Goal: Task Accomplishment & Management: Complete application form

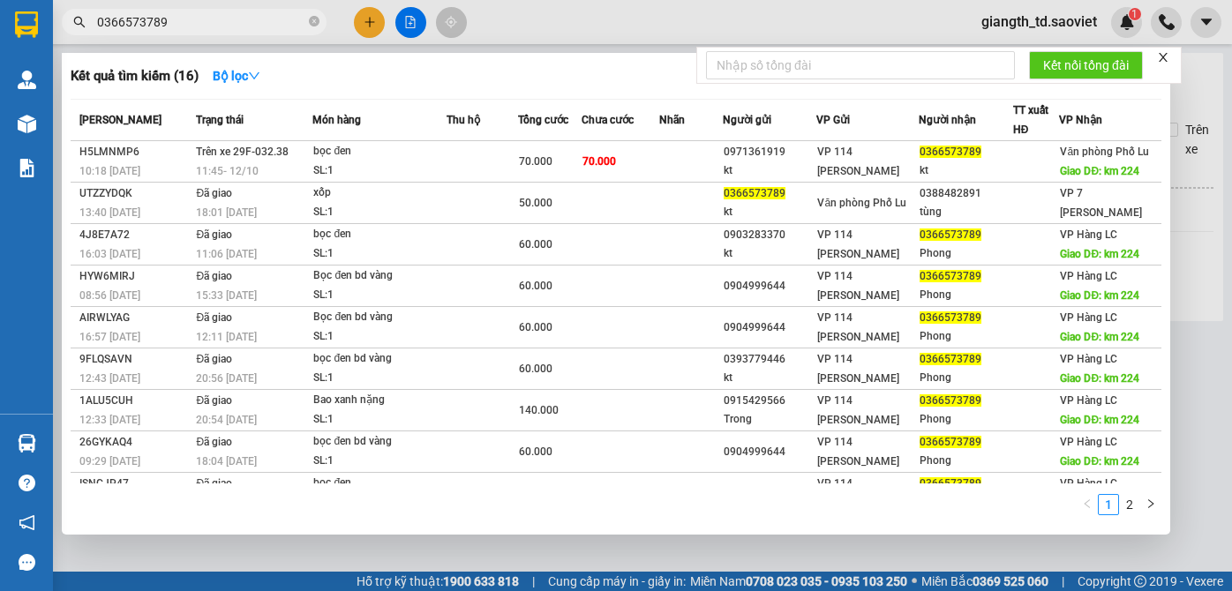
click at [198, 19] on input "0366573789" at bounding box center [201, 21] width 208 height 19
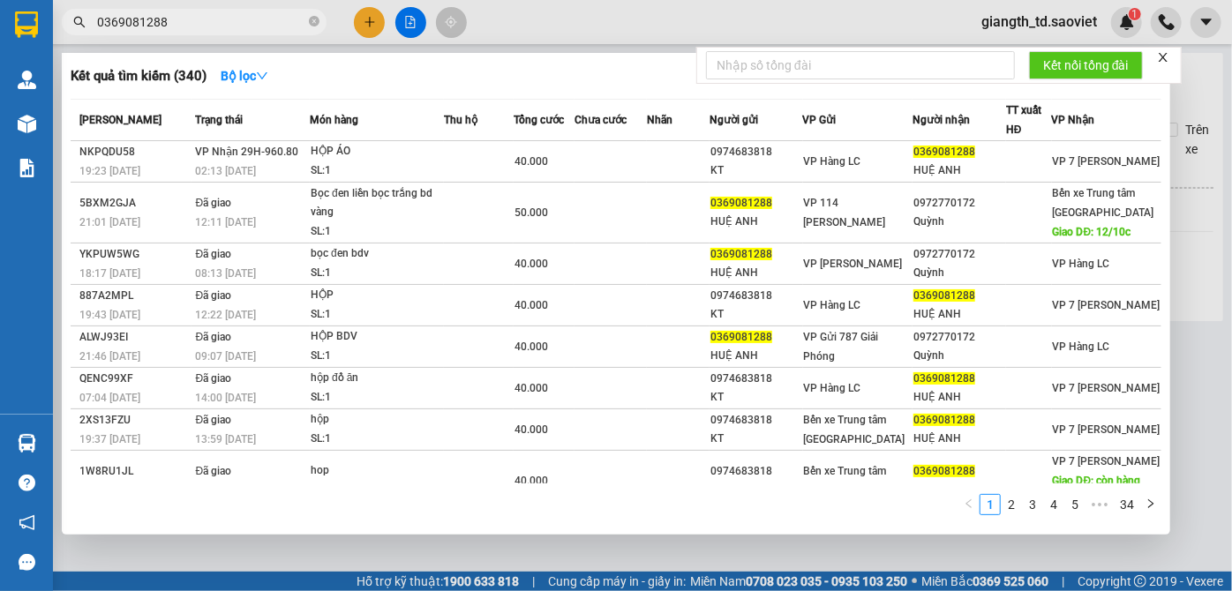
click at [1173, 59] on form "Kết nối tổng đài" at bounding box center [938, 65] width 485 height 37
click at [1167, 53] on icon "close" at bounding box center [1163, 57] width 12 height 12
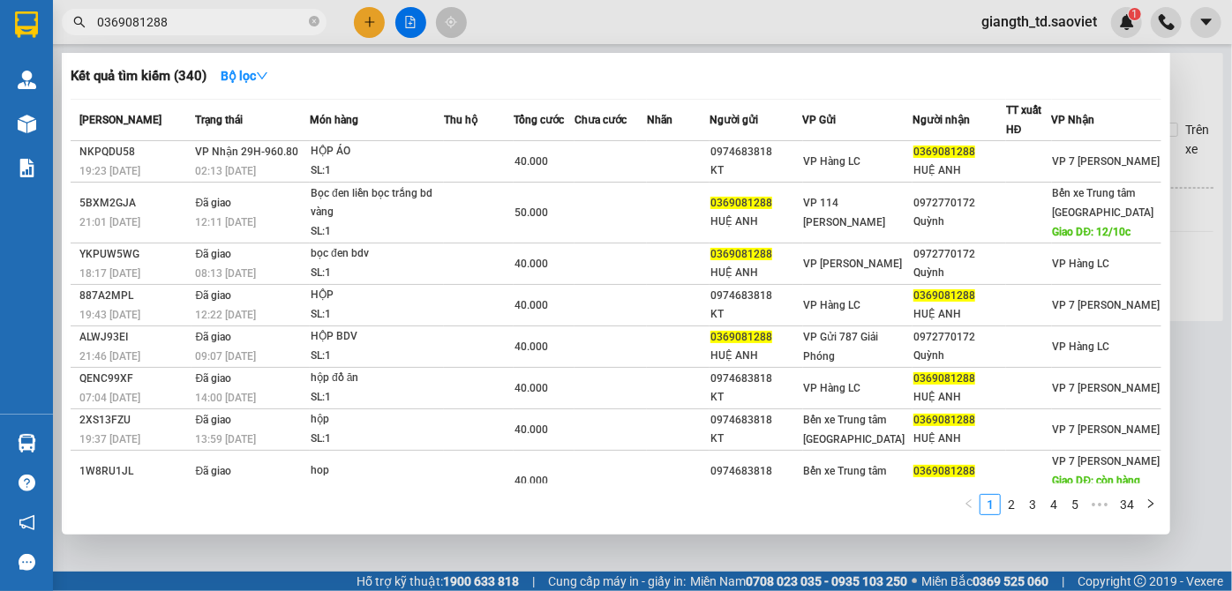
click at [223, 15] on input "0369081288" at bounding box center [201, 21] width 208 height 19
paste input "82750316"
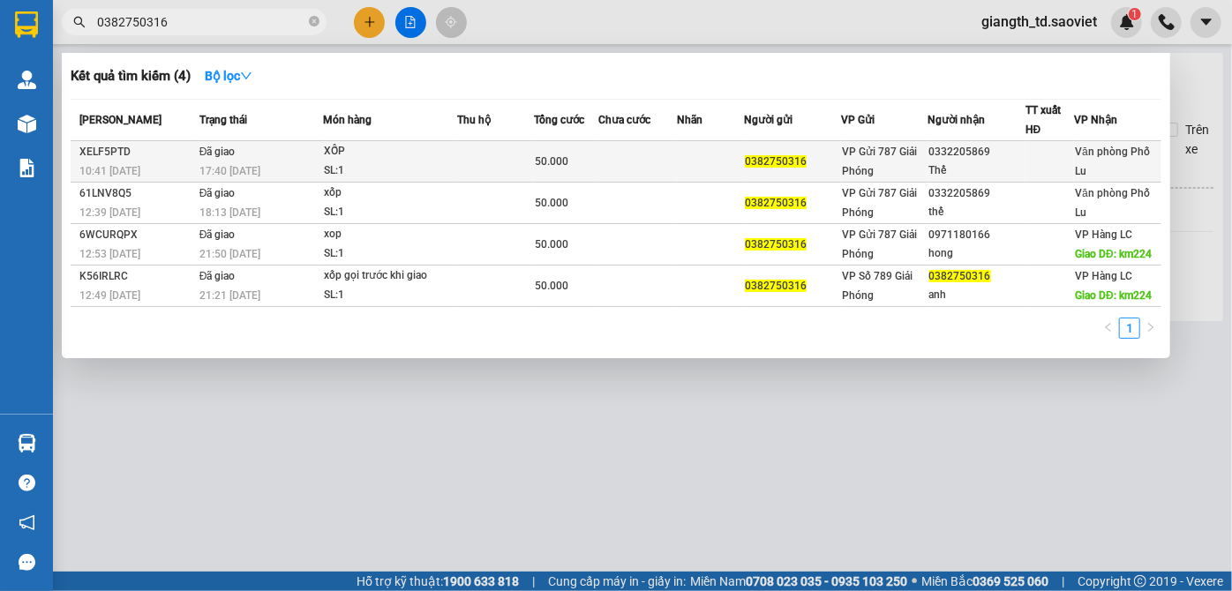
type input "0382750316"
click at [401, 158] on div "XỐP" at bounding box center [390, 151] width 132 height 19
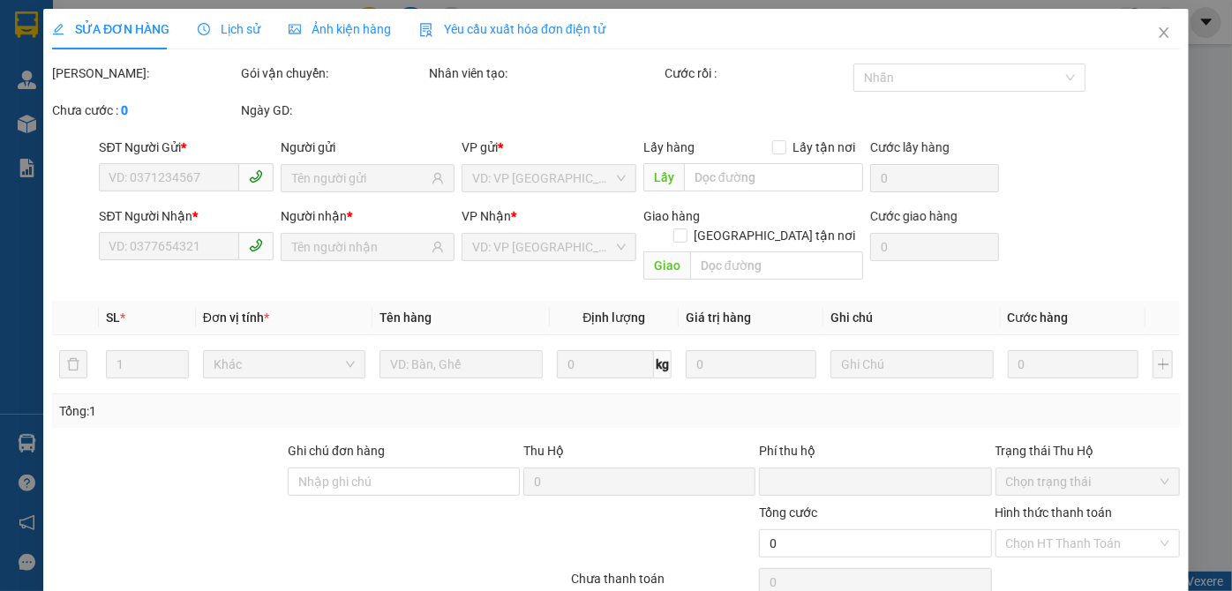
click at [222, 38] on div "Lịch sử" at bounding box center [229, 28] width 63 height 19
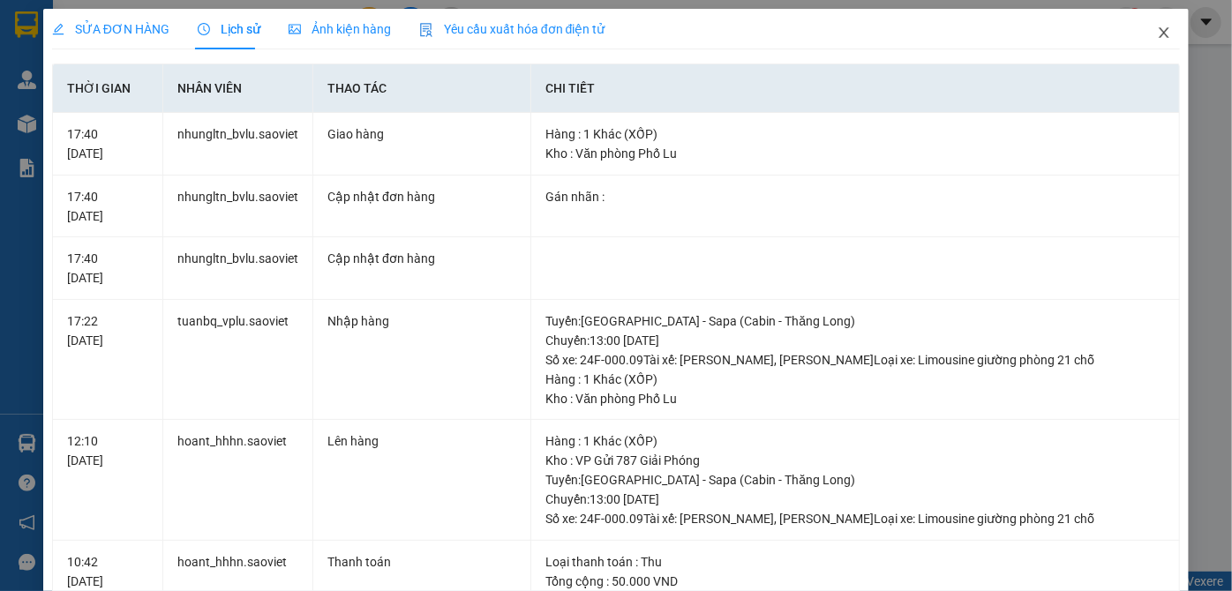
click at [1143, 29] on span "Close" at bounding box center [1164, 33] width 49 height 49
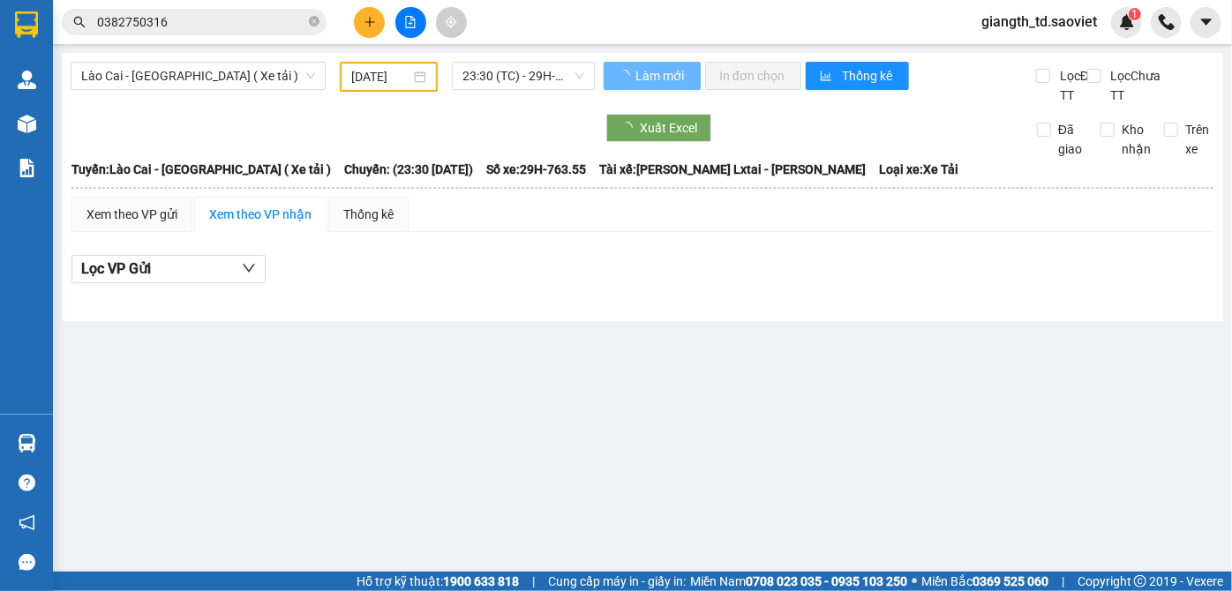
click at [278, 19] on input "0382750316" at bounding box center [201, 21] width 208 height 19
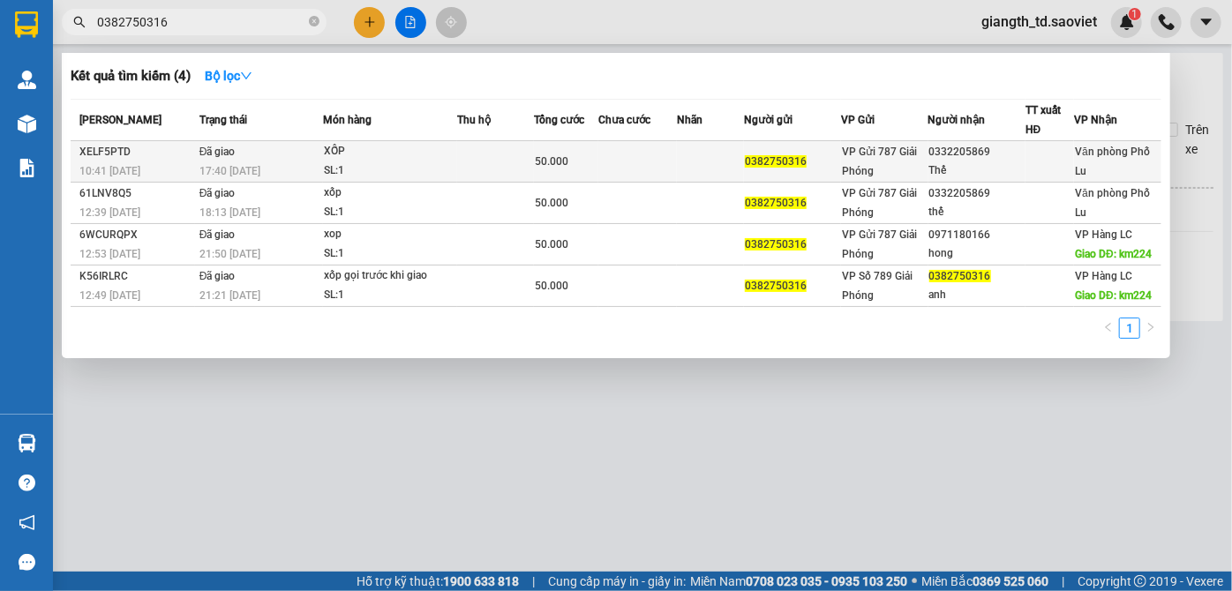
click at [648, 155] on td at bounding box center [637, 161] width 79 height 41
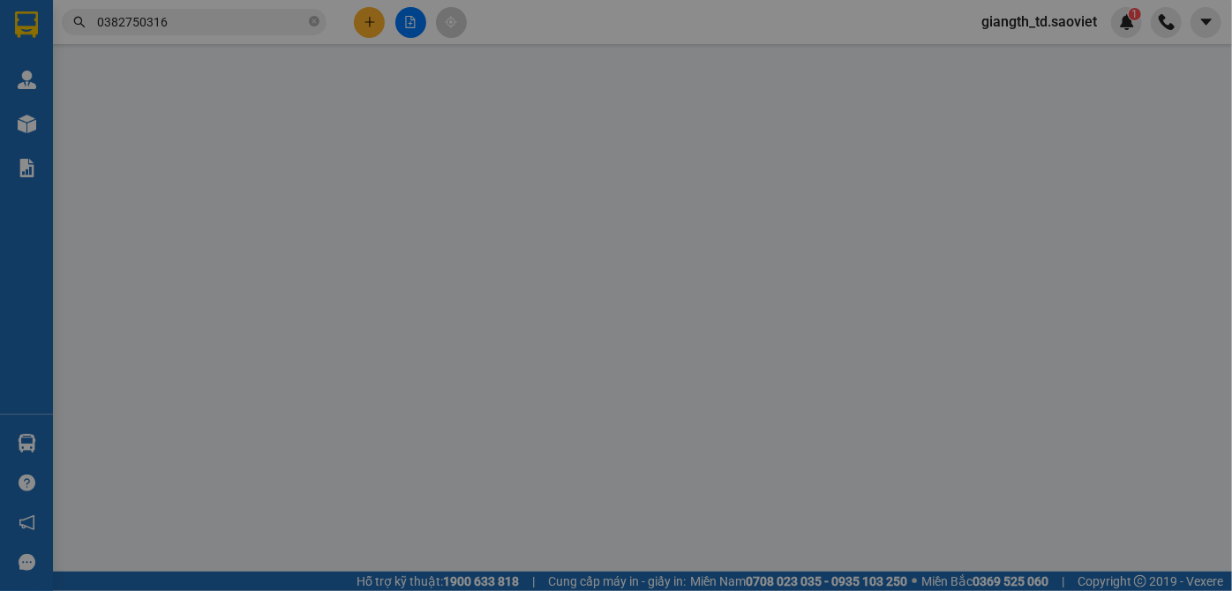
type input "0382750316"
type input "0332205869"
type input "Thế"
type input "0"
type input "50.000"
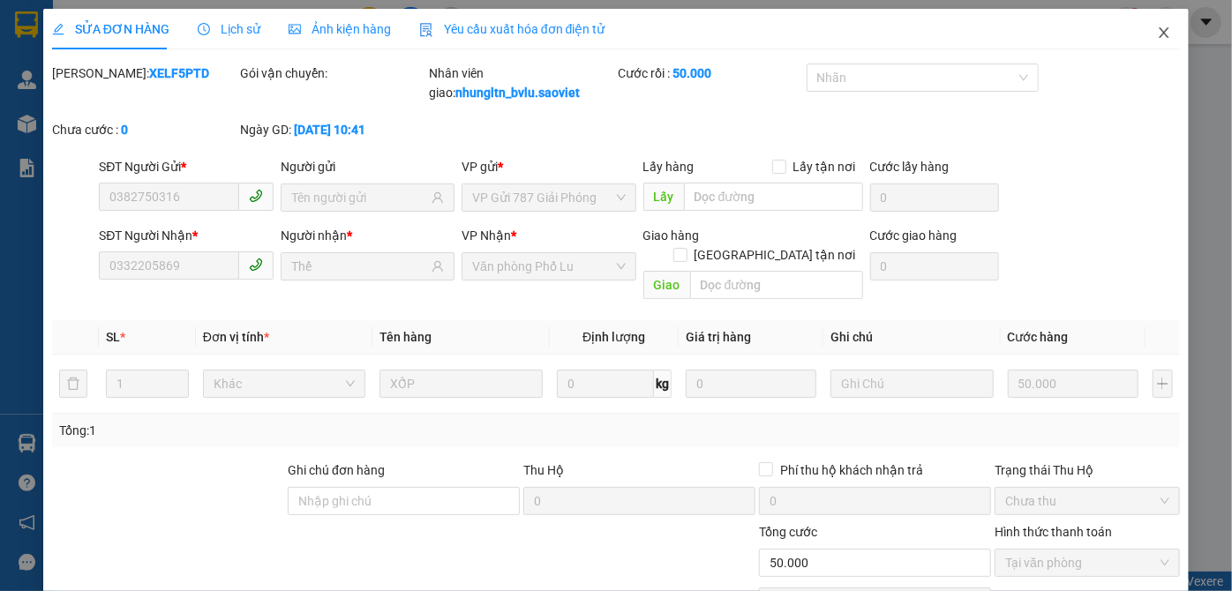
click at [1141, 34] on span "Close" at bounding box center [1164, 33] width 49 height 49
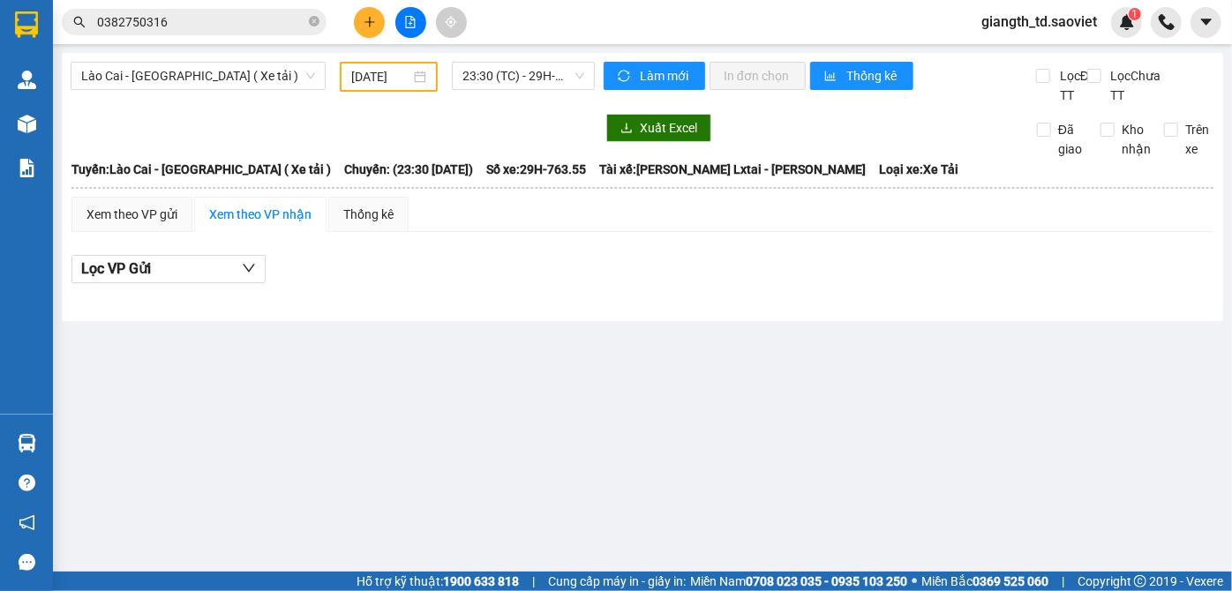
click at [185, 14] on input "0382750316" at bounding box center [201, 21] width 208 height 19
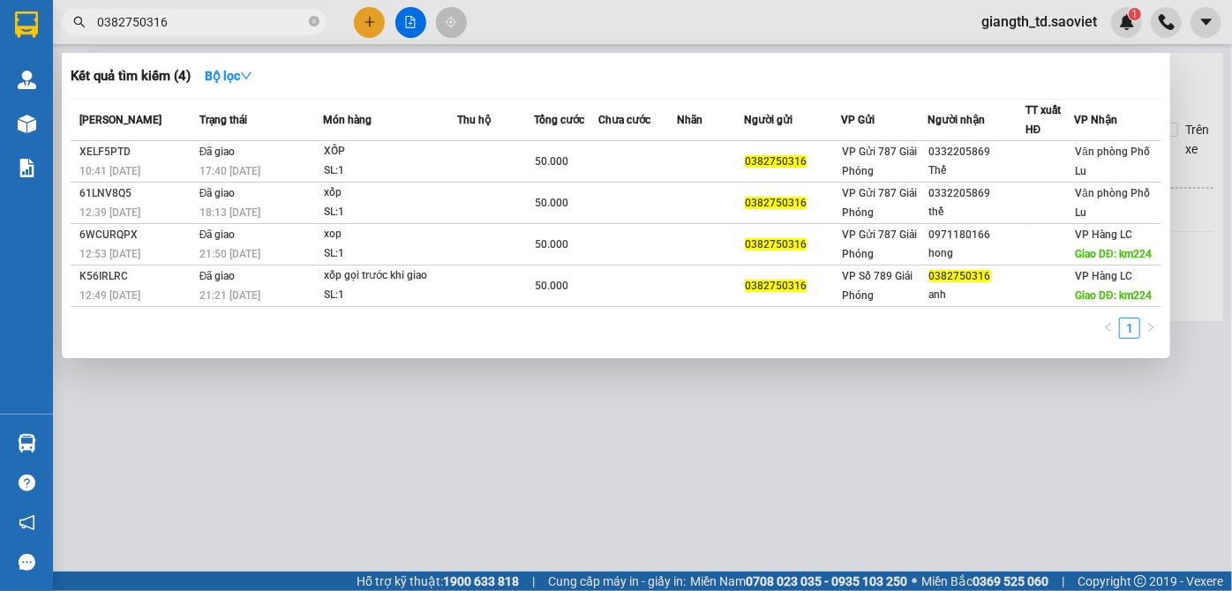
click at [185, 14] on input "0382750316" at bounding box center [201, 21] width 208 height 19
paste input "91613868"
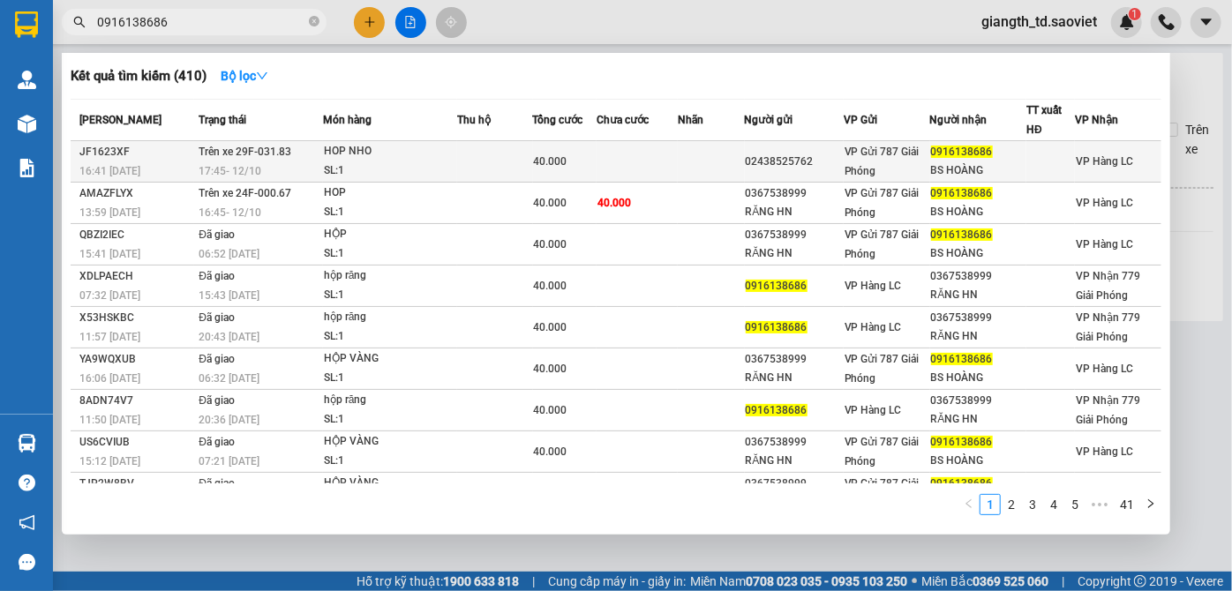
type input "0916138686"
click at [324, 155] on div "HOP NHO" at bounding box center [390, 151] width 132 height 19
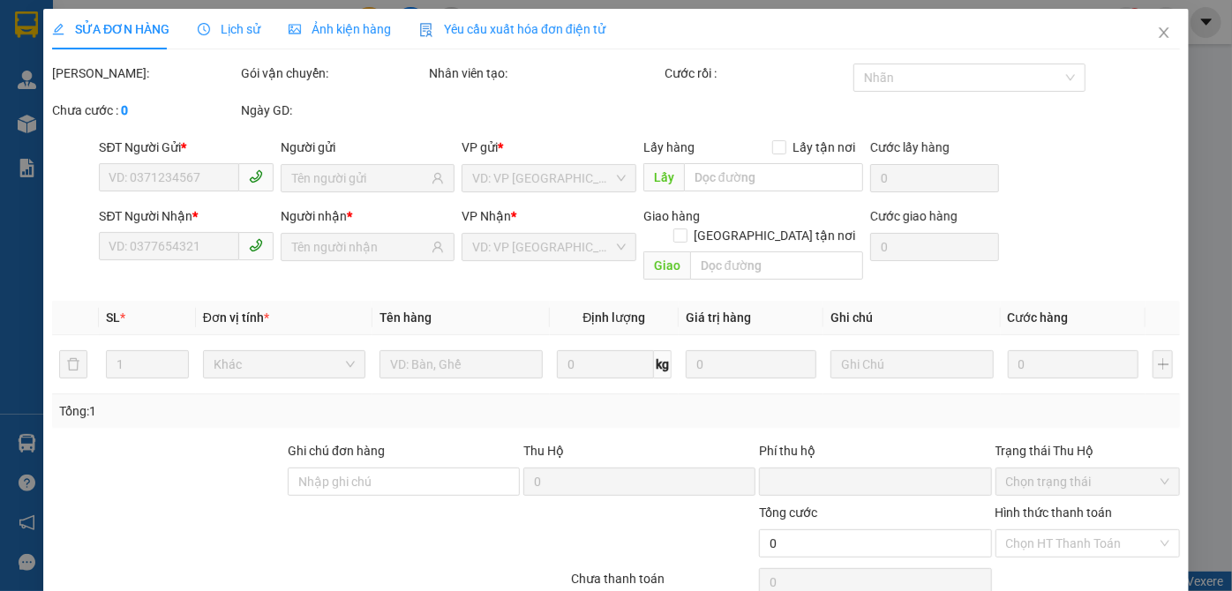
type input "02438525762"
type input "0916138686"
type input "BS HOÀNG"
type input "0"
type input "40.000"
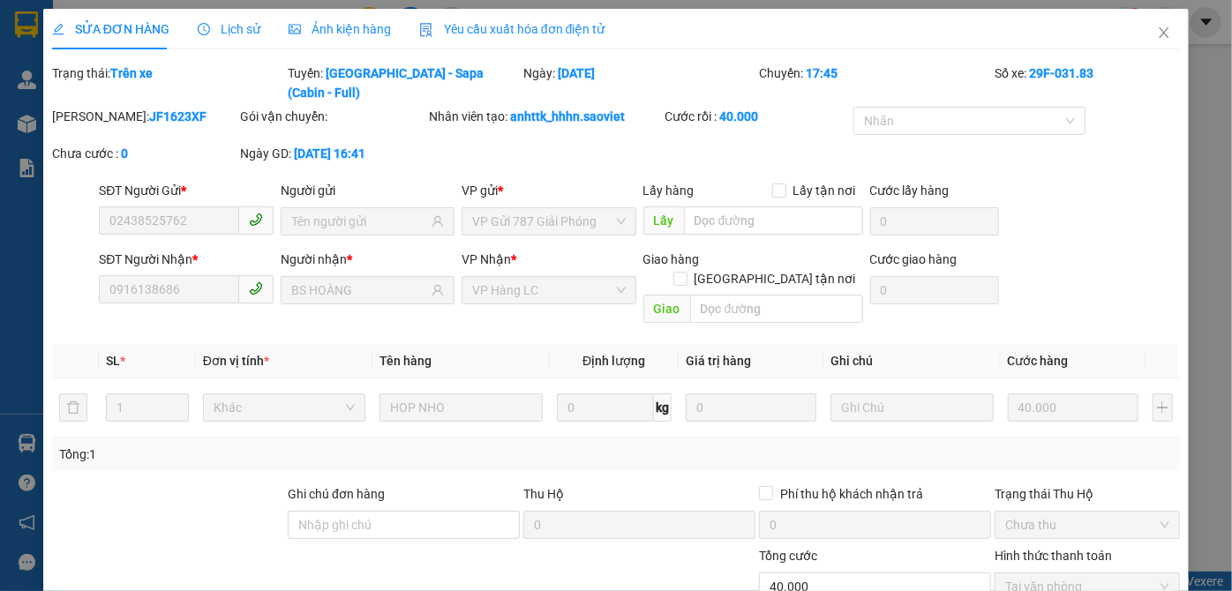
click at [232, 36] on span "Lịch sử" at bounding box center [229, 29] width 63 height 14
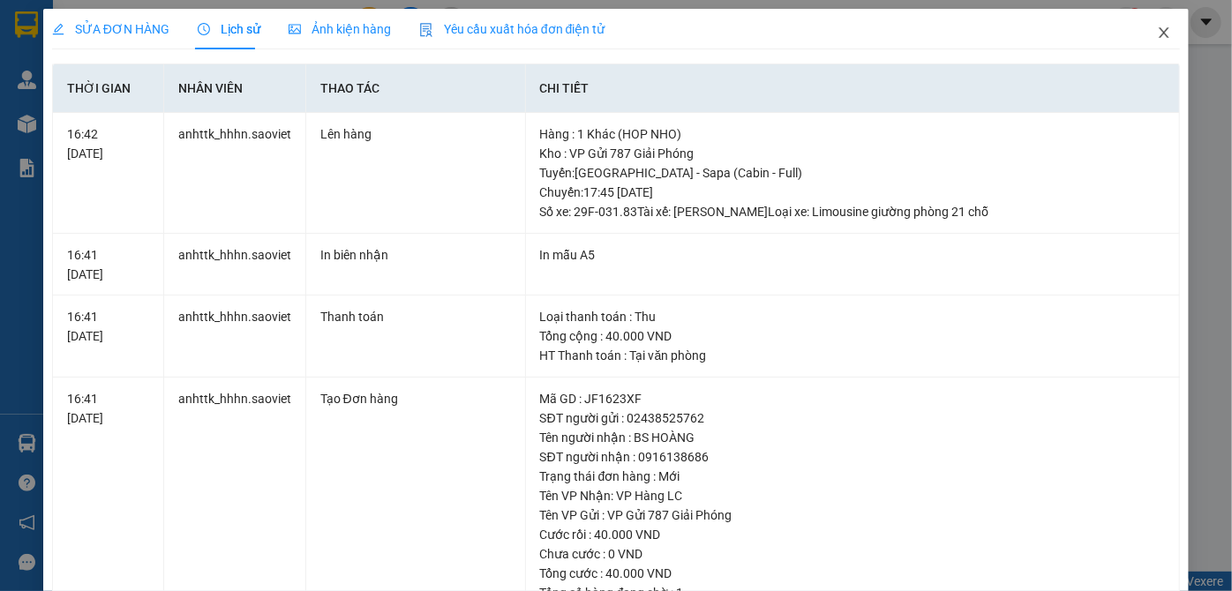
click at [1158, 35] on icon "close" at bounding box center [1164, 33] width 14 height 14
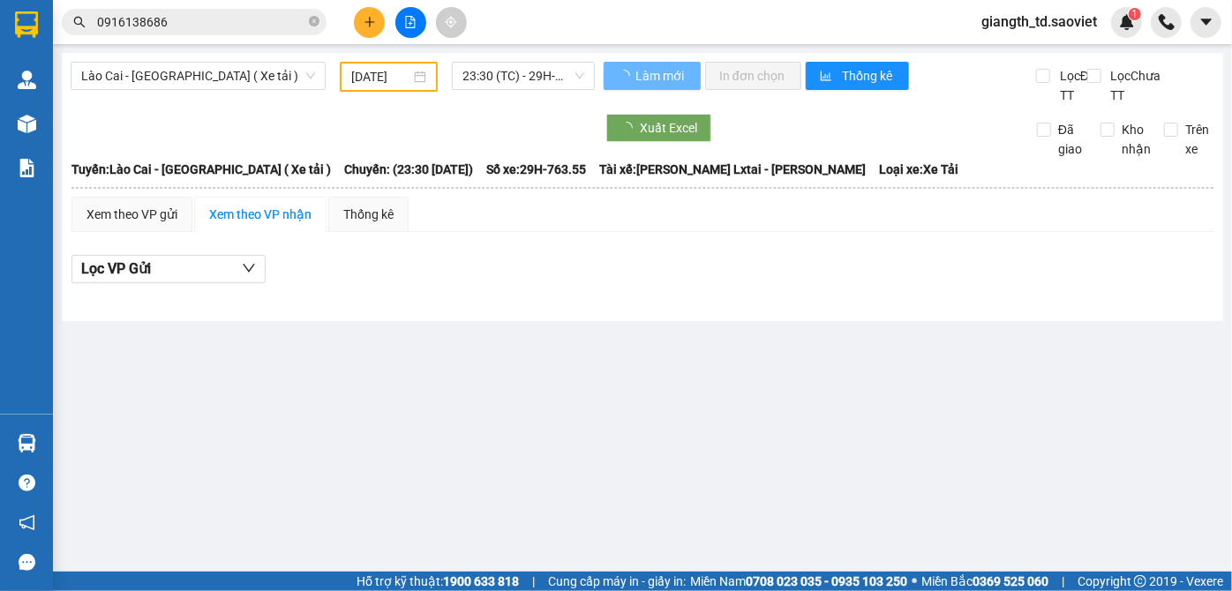
click at [222, 13] on input "0916138686" at bounding box center [201, 21] width 208 height 19
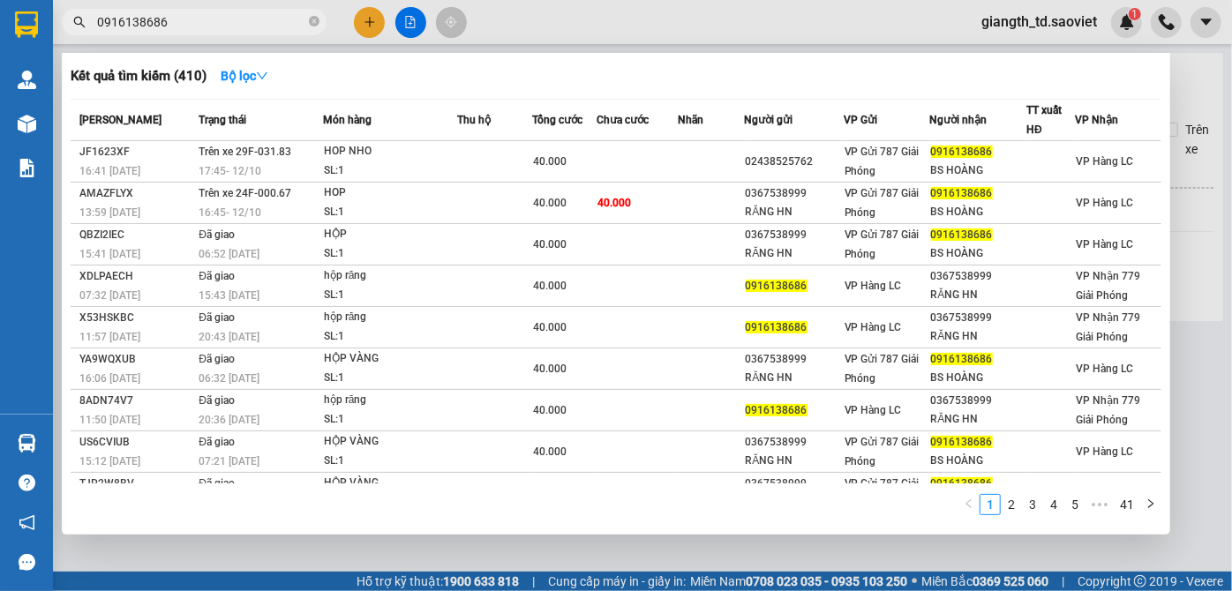
click at [242, 19] on input "0916138686" at bounding box center [201, 21] width 208 height 19
paste input "63977832"
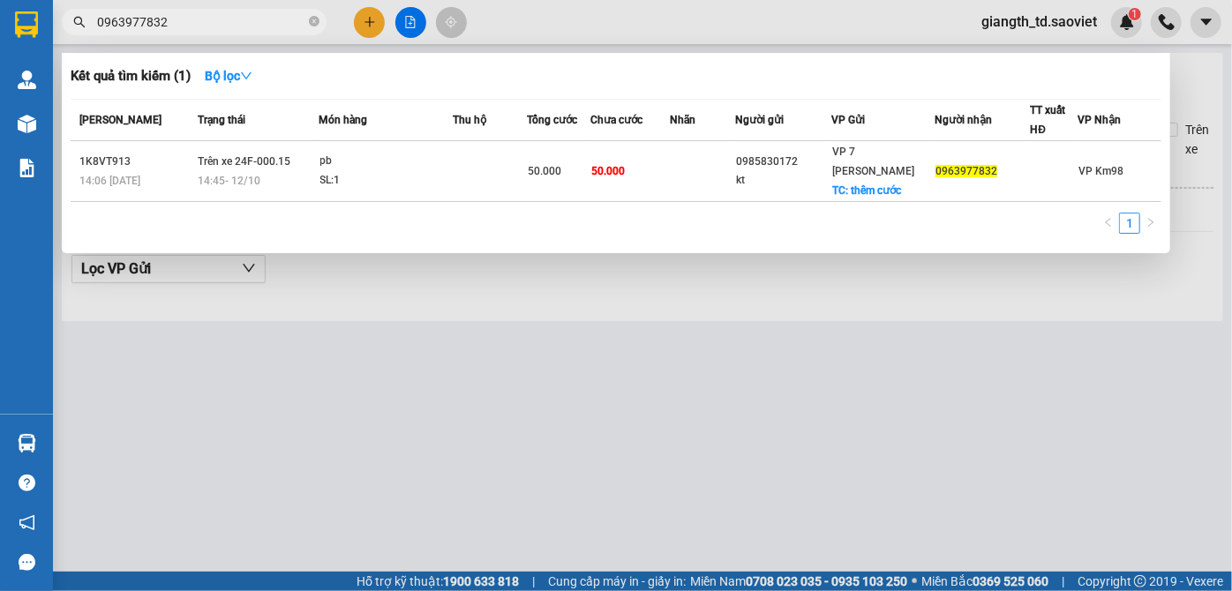
type input "0963977832"
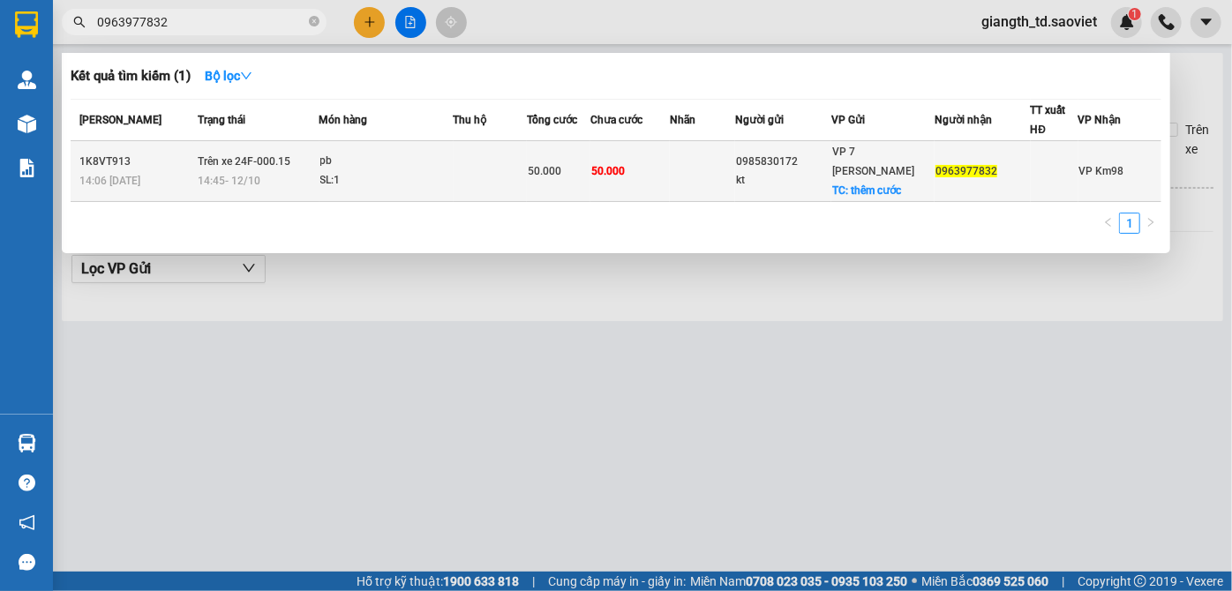
click at [240, 155] on span "Trên xe 24F-000.15" at bounding box center [244, 161] width 93 height 12
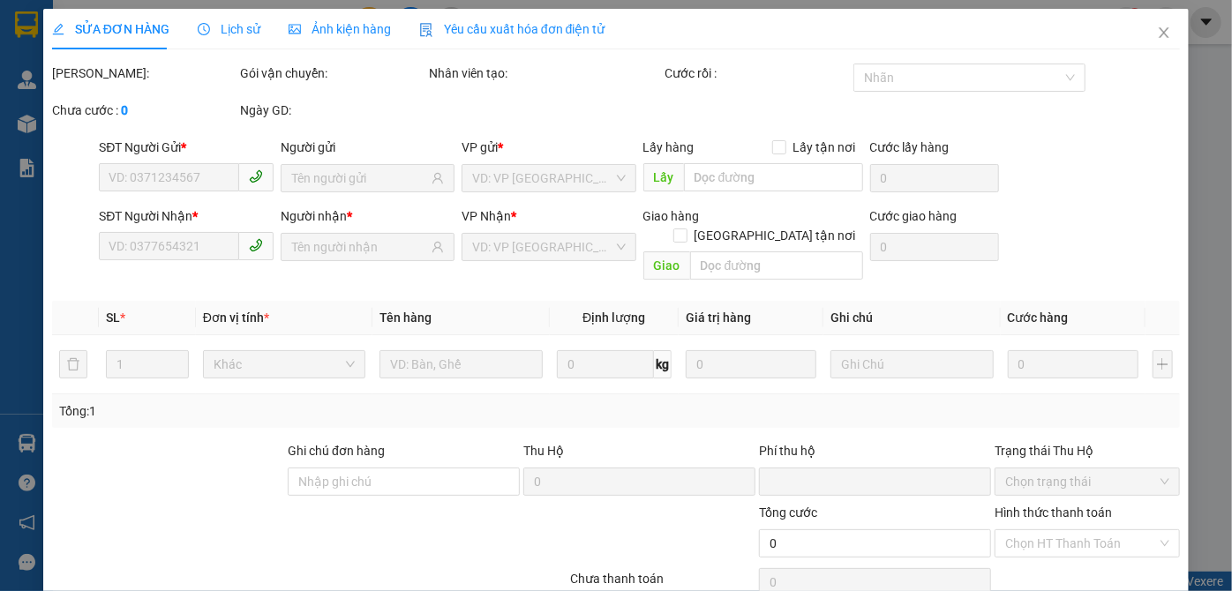
type input "0985830172"
type input "kt"
checkbox input "true"
type input "thêm cước"
type input "10.000"
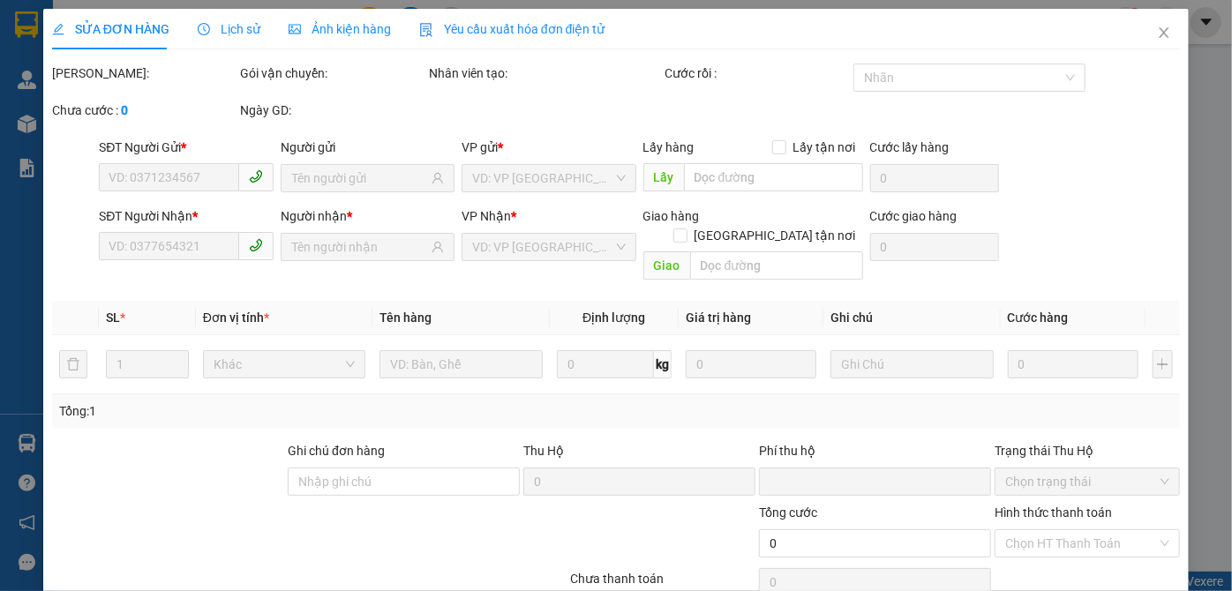
type input "0963977832"
type input "0"
type input "50.000"
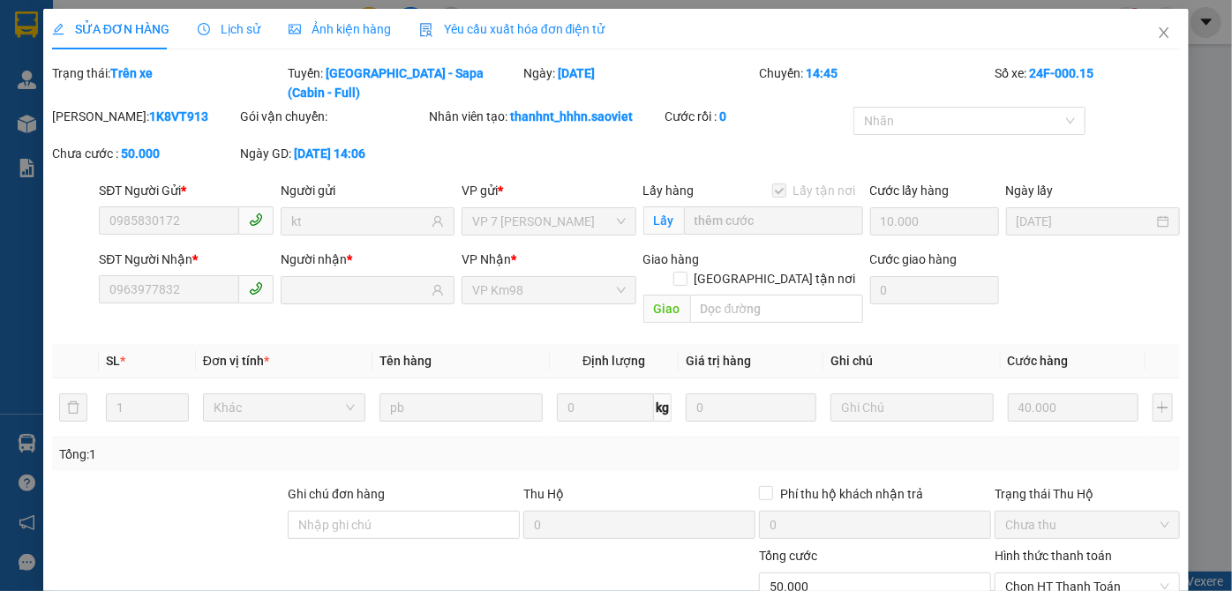
click at [242, 23] on span "Lịch sử" at bounding box center [229, 29] width 63 height 14
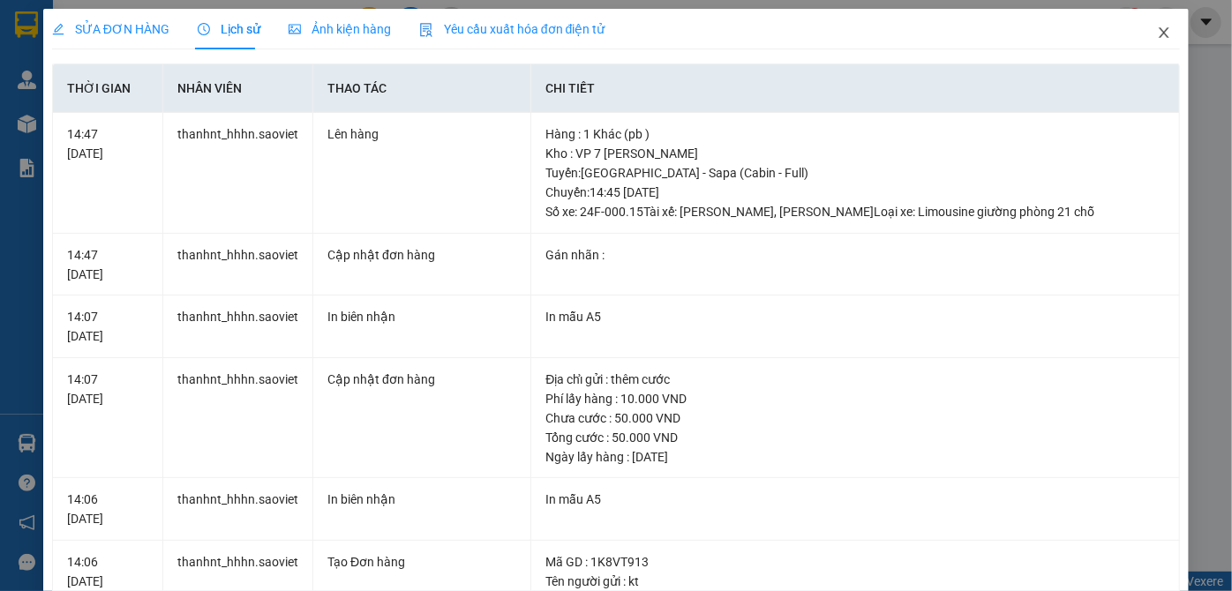
click at [1157, 33] on icon "close" at bounding box center [1164, 33] width 14 height 14
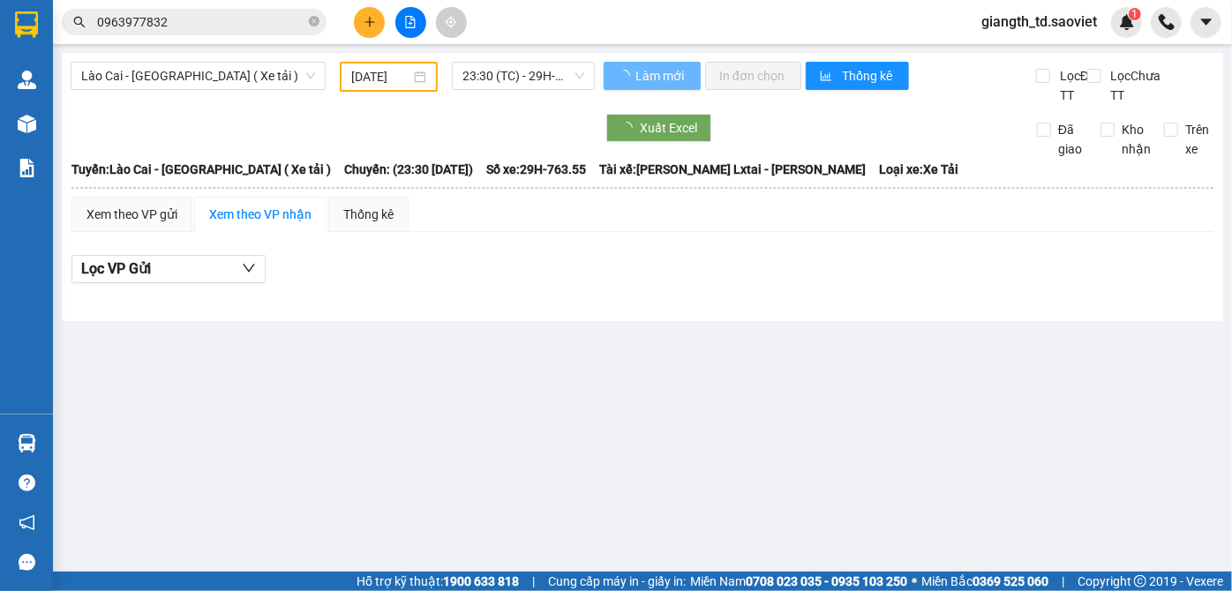
click at [260, 26] on input "0963977832" at bounding box center [201, 21] width 208 height 19
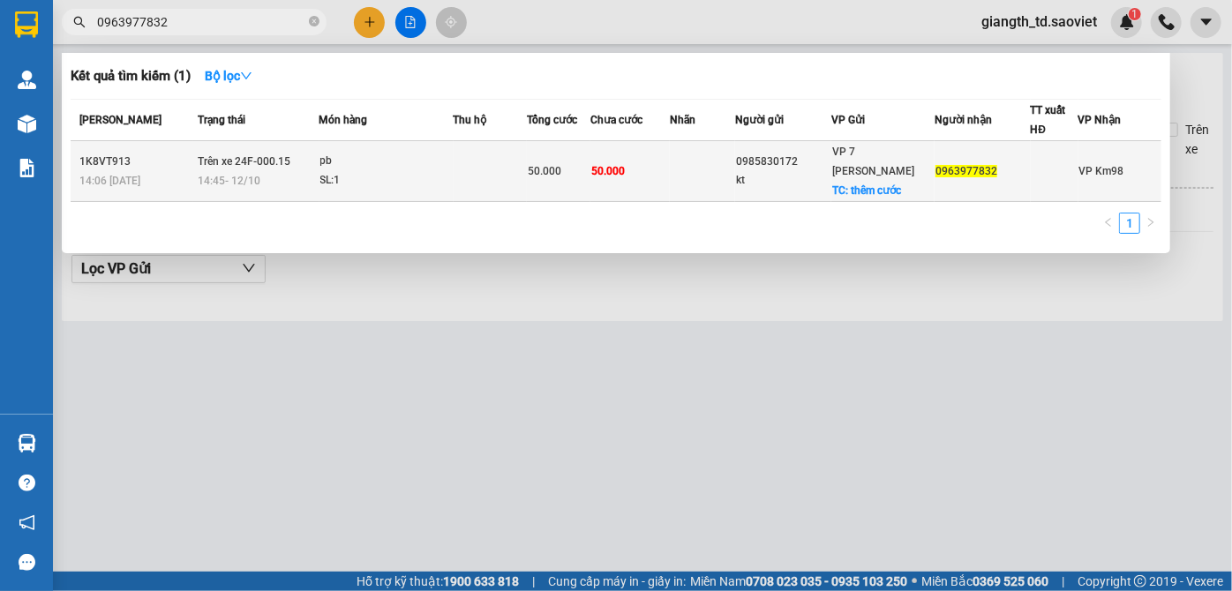
click at [393, 152] on div "pb" at bounding box center [386, 161] width 132 height 19
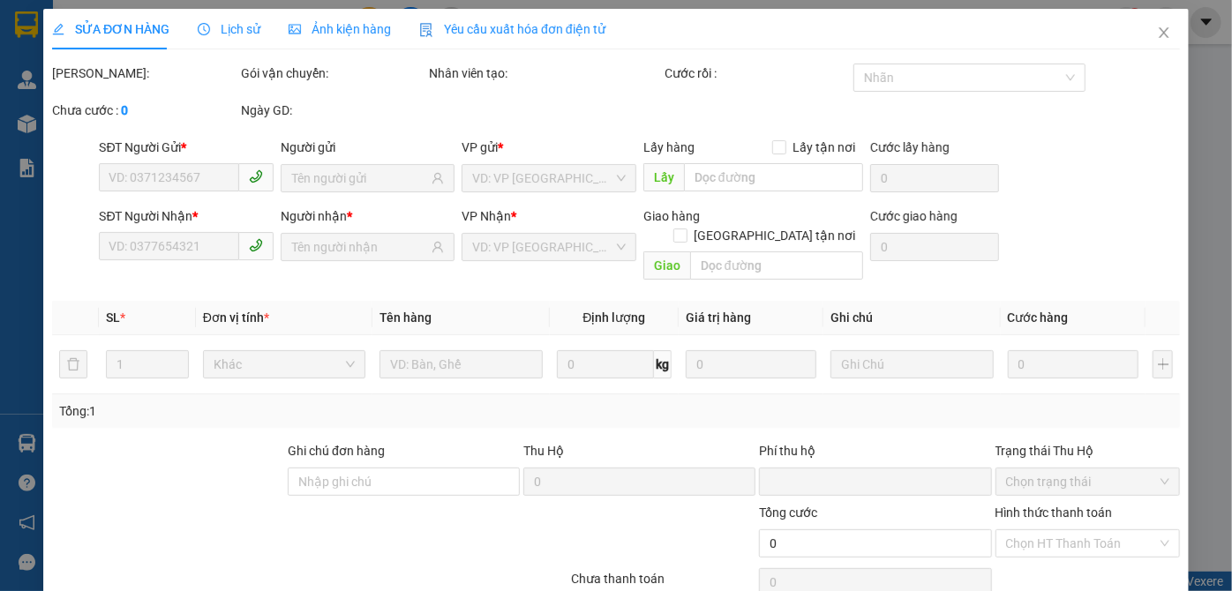
type input "0985830172"
type input "kt"
checkbox input "true"
type input "thêm cước"
type input "10.000"
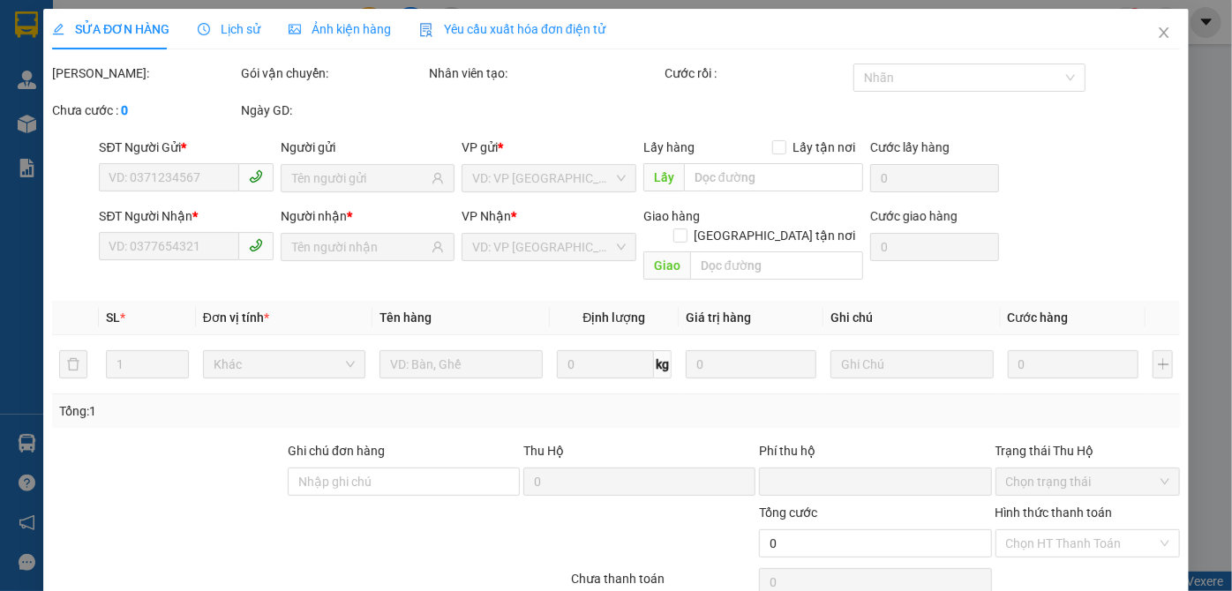
type input "0963977832"
type input "0"
type input "50.000"
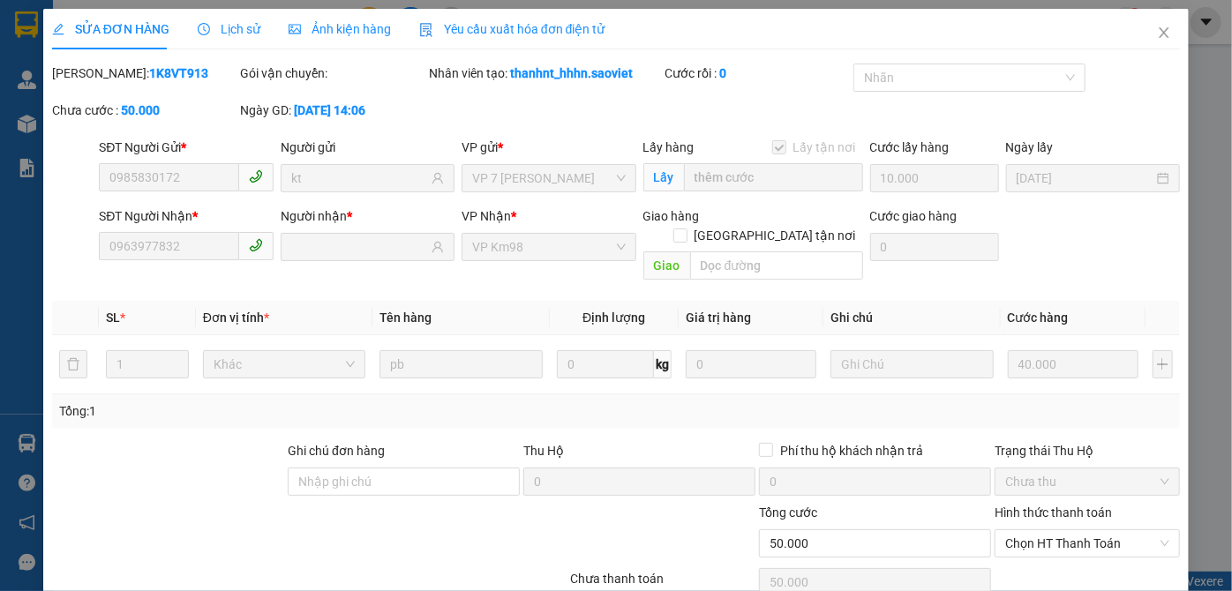
click at [247, 40] on div "Lịch sử" at bounding box center [229, 29] width 63 height 41
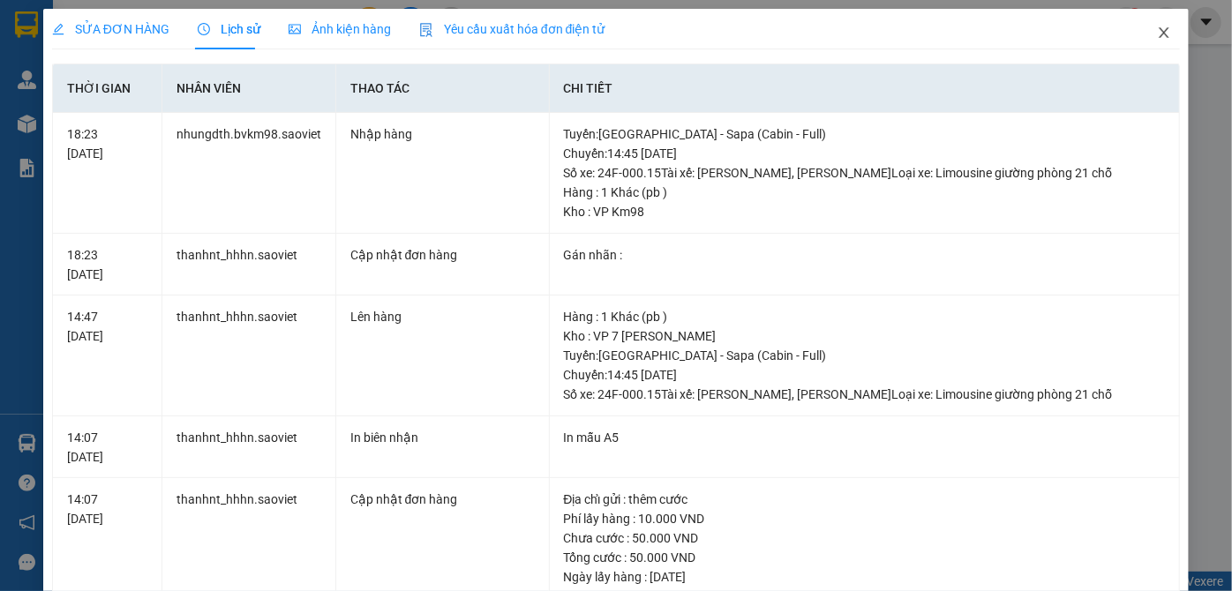
click at [1157, 35] on icon "close" at bounding box center [1164, 33] width 14 height 14
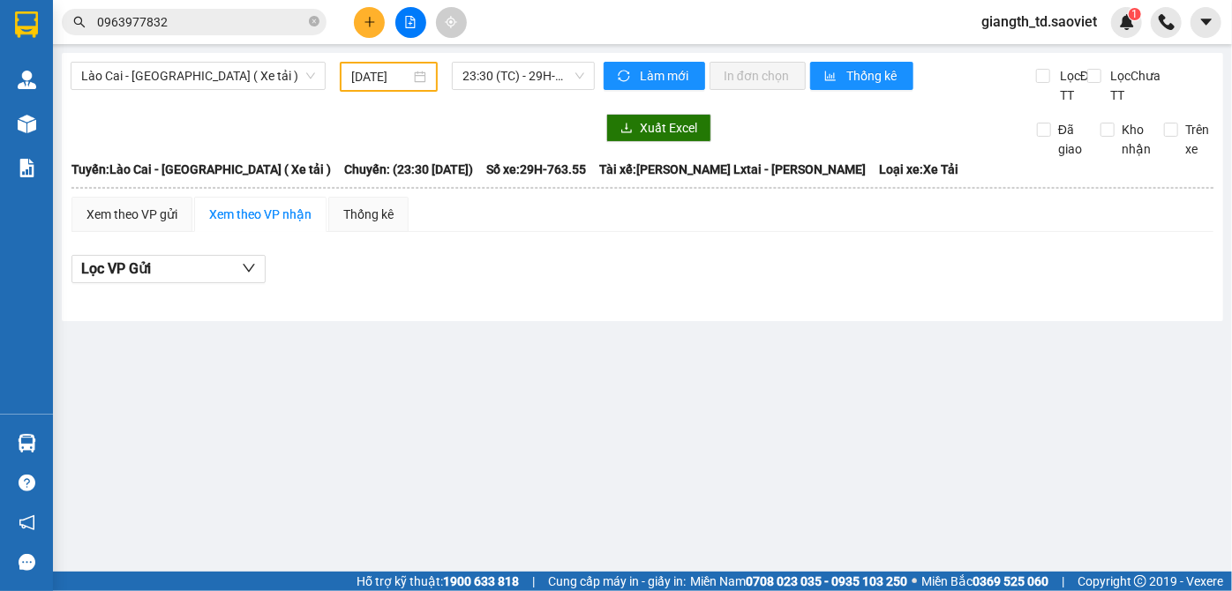
click at [171, 19] on input "0963977832" at bounding box center [201, 21] width 208 height 19
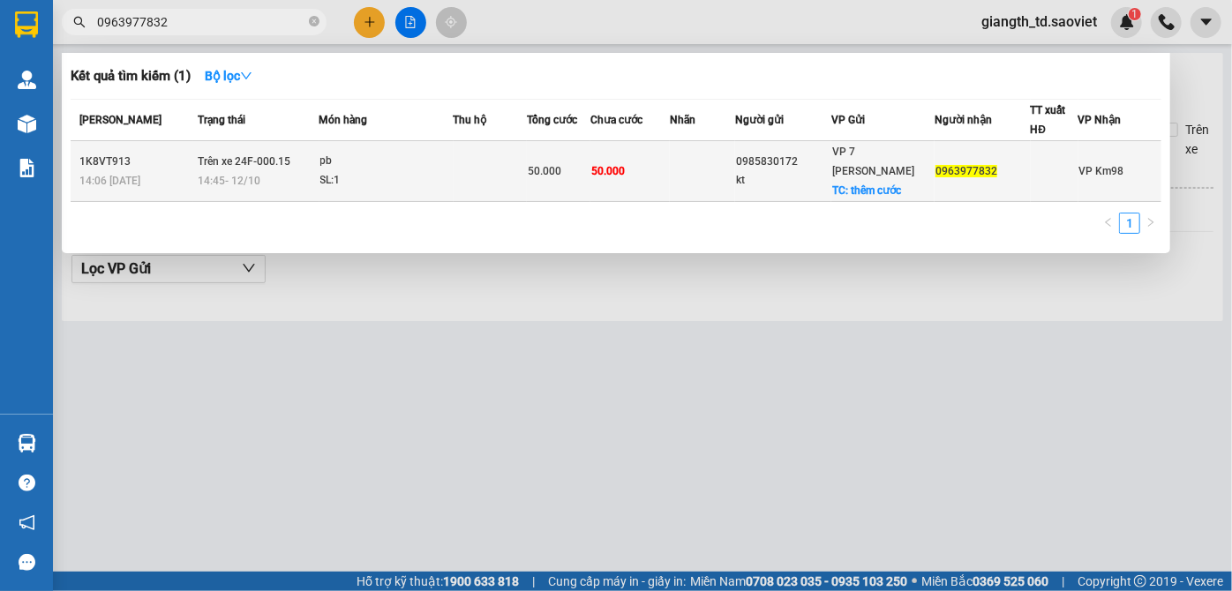
click at [266, 169] on td "Trên xe 24F-000.15 14:45 [DATE]" at bounding box center [255, 171] width 125 height 61
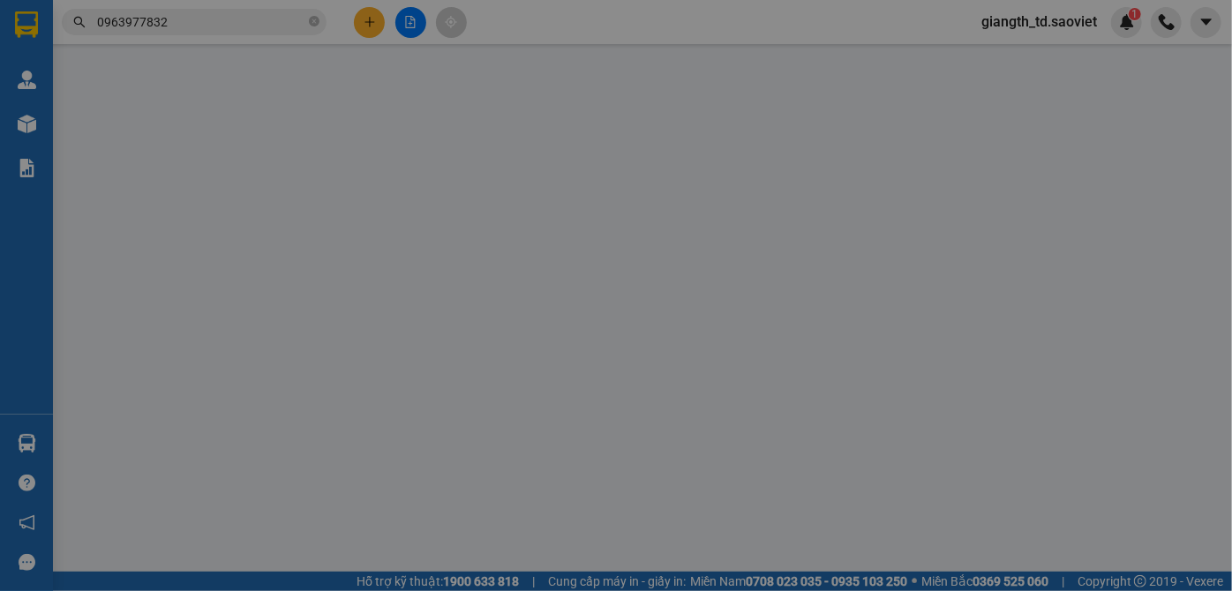
type input "0985830172"
type input "kt"
checkbox input "true"
type input "thêm cước"
type input "10.000"
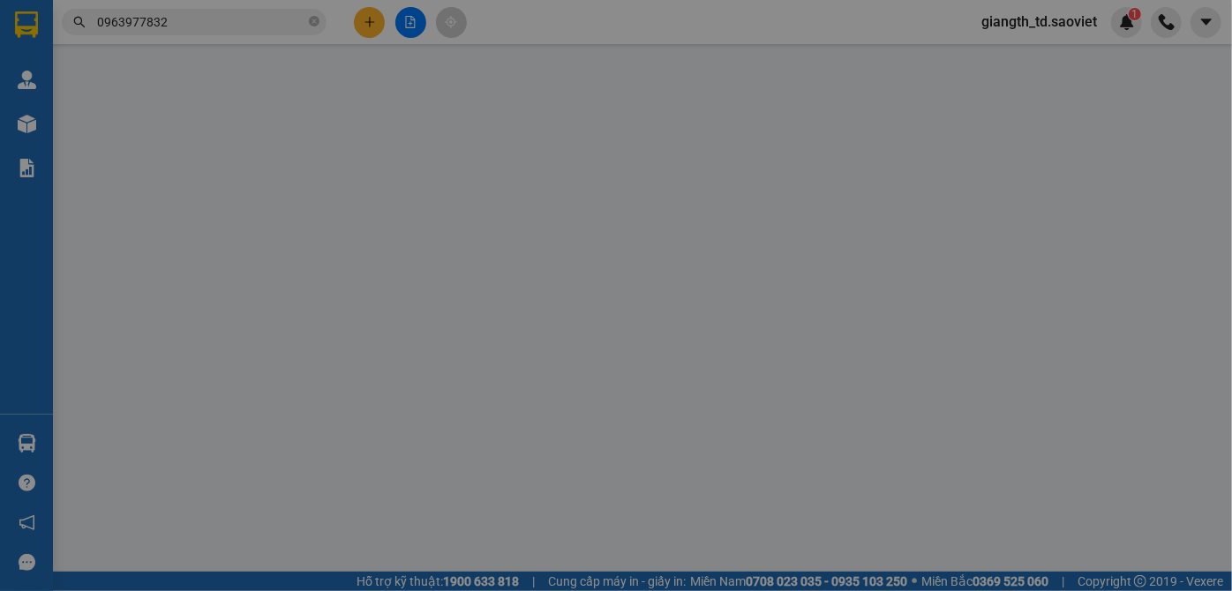
type input "0963977832"
type input "0"
type input "50.000"
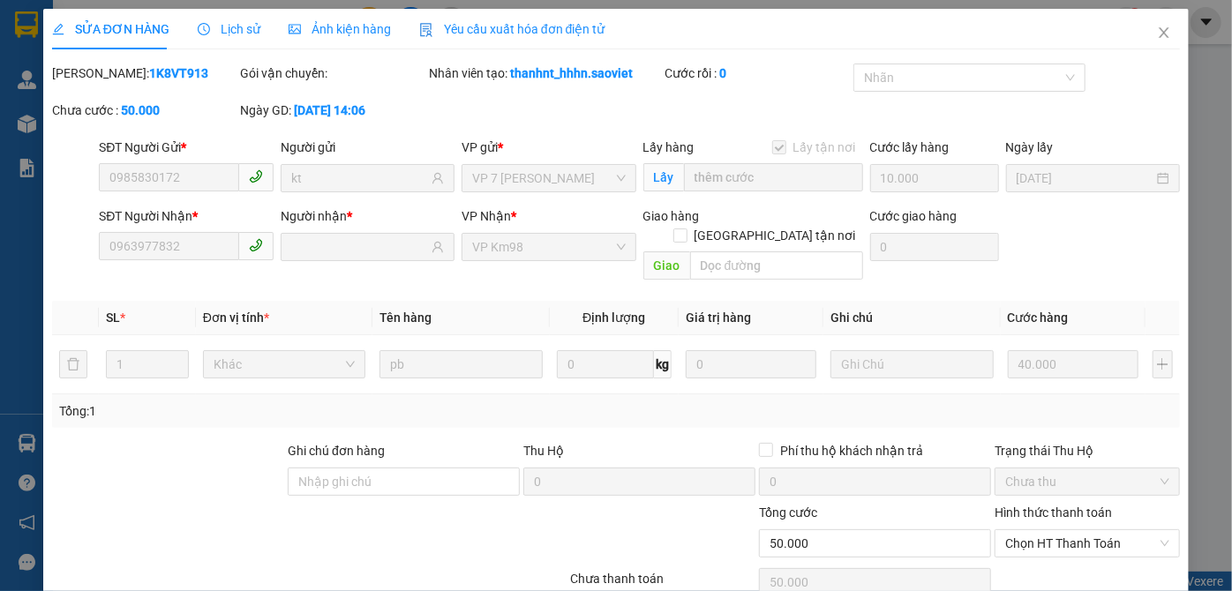
click at [252, 40] on div "Lịch sử" at bounding box center [229, 29] width 63 height 41
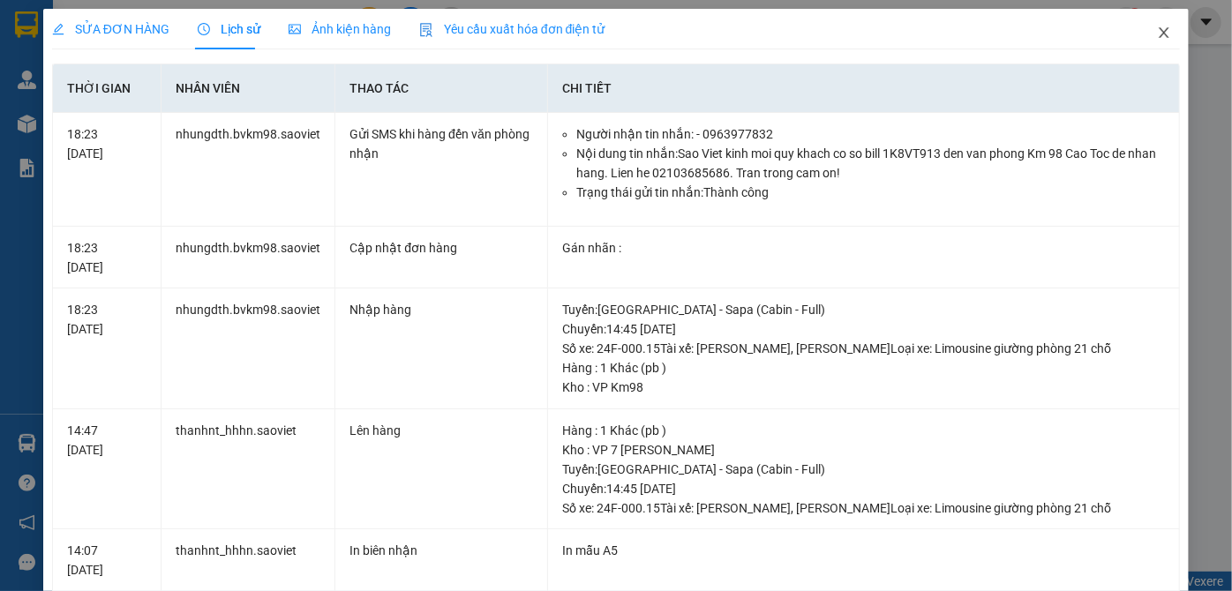
click at [1163, 34] on span "Close" at bounding box center [1164, 33] width 49 height 49
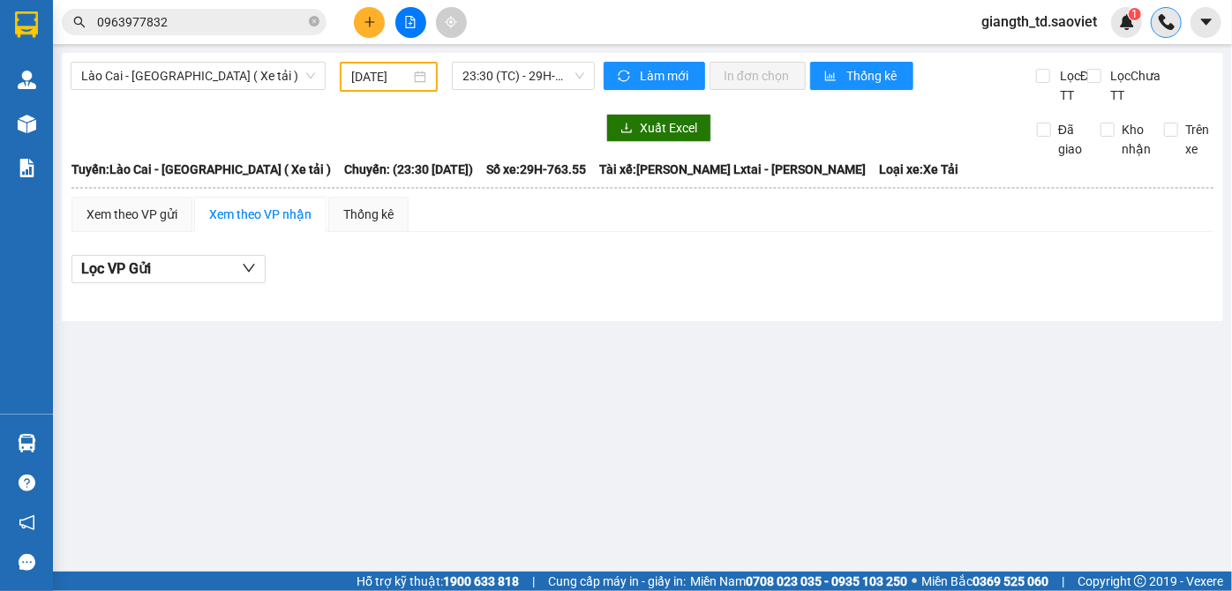
click at [1167, 26] on img at bounding box center [1167, 22] width 16 height 16
